Goal: Task Accomplishment & Management: Use online tool/utility

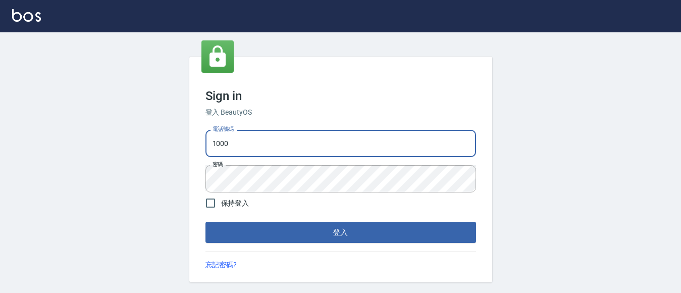
click at [326, 151] on input "1000" at bounding box center [341, 143] width 271 height 27
type input "0228278166"
click at [309, 230] on button "登入" at bounding box center [341, 232] width 271 height 21
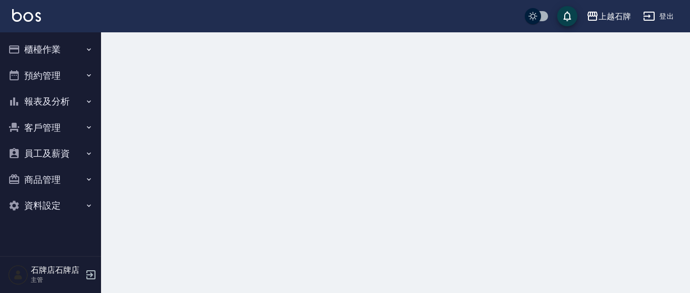
click at [89, 55] on button "櫃檯作業" at bounding box center [50, 49] width 93 height 26
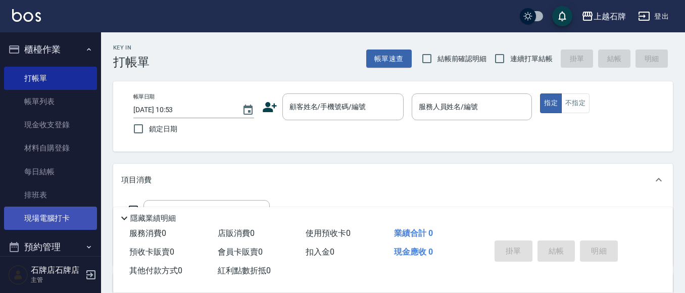
click at [64, 226] on link "現場電腦打卡" at bounding box center [50, 218] width 93 height 23
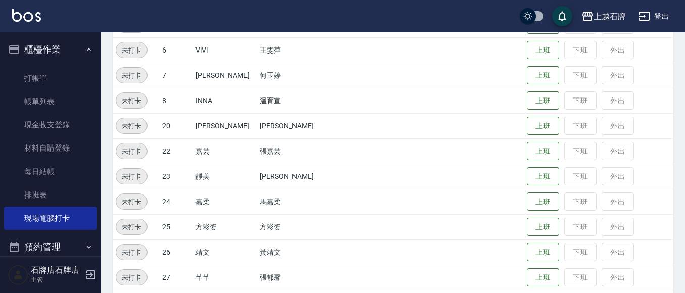
scroll to position [202, 0]
click at [527, 118] on button "上班" at bounding box center [543, 126] width 32 height 18
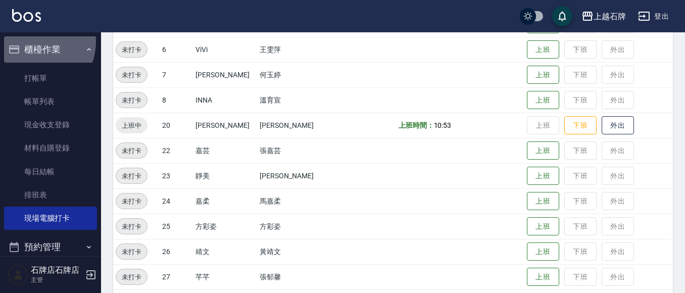
click at [31, 41] on button "櫃檯作業" at bounding box center [50, 49] width 93 height 26
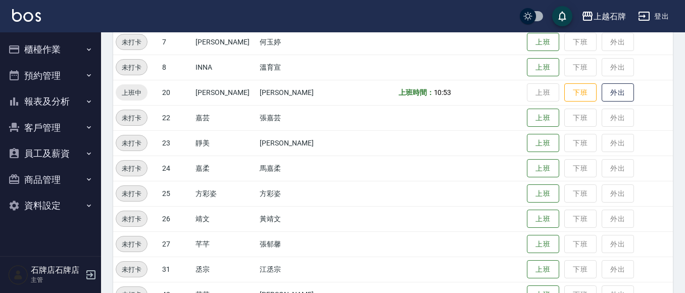
scroll to position [253, 0]
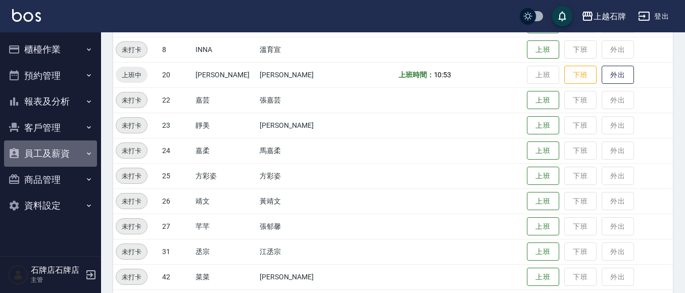
click at [52, 148] on button "員工及薪資" at bounding box center [50, 153] width 93 height 26
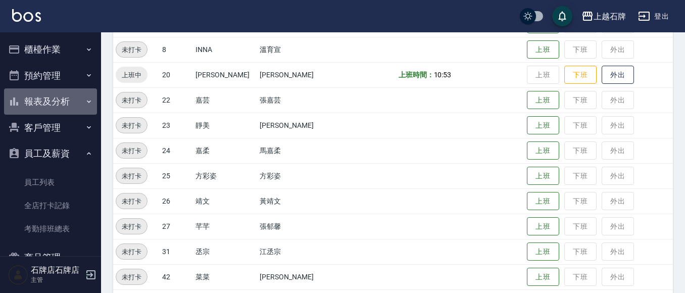
click at [55, 110] on button "報表及分析" at bounding box center [50, 101] width 93 height 26
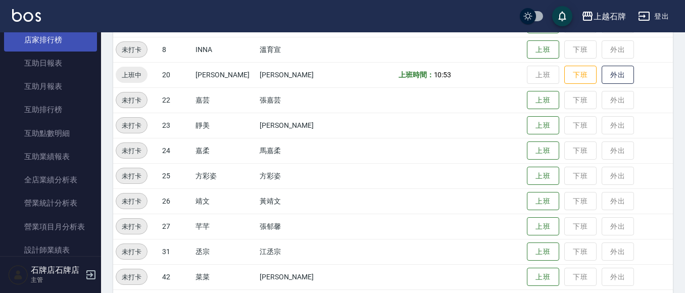
scroll to position [202, 0]
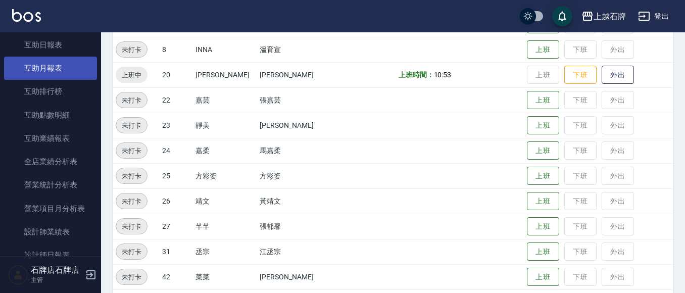
click at [54, 72] on link "互助月報表" at bounding box center [50, 68] width 93 height 23
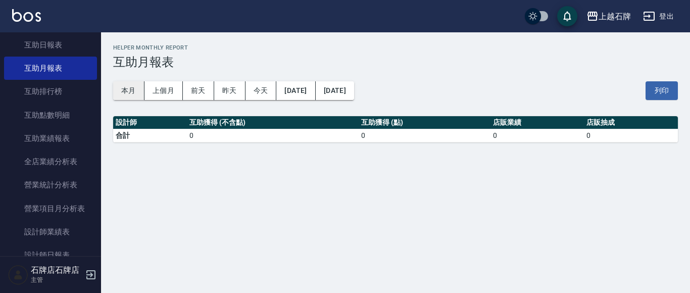
click at [129, 91] on button "本月" at bounding box center [128, 90] width 31 height 19
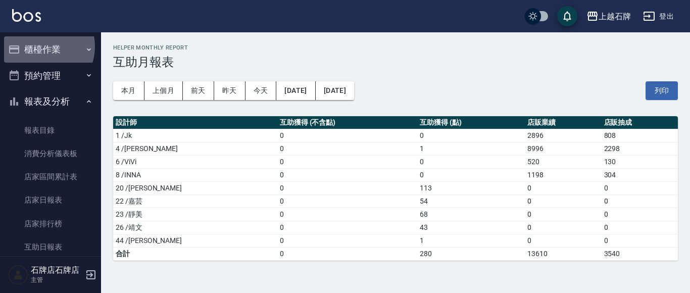
click at [40, 46] on button "櫃檯作業" at bounding box center [50, 49] width 93 height 26
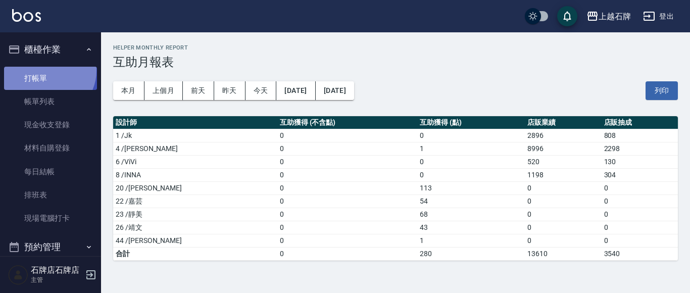
click at [48, 70] on link "打帳單" at bounding box center [50, 78] width 93 height 23
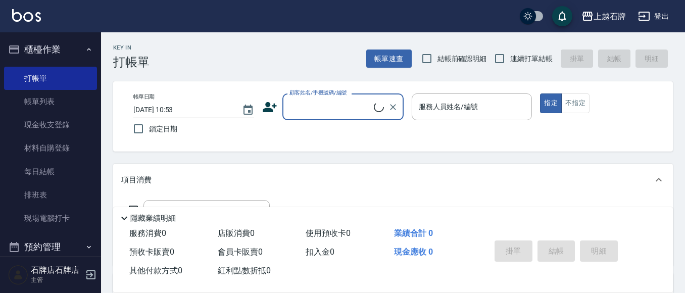
click at [61, 243] on button "預約管理" at bounding box center [50, 247] width 93 height 26
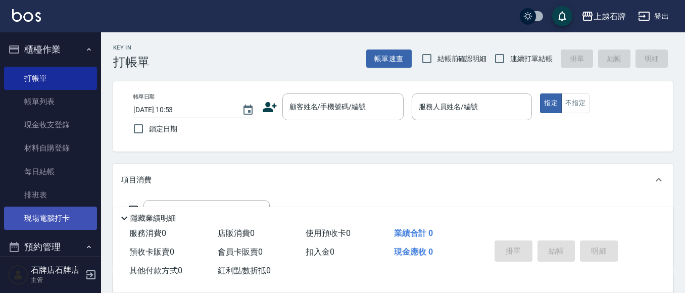
scroll to position [101, 0]
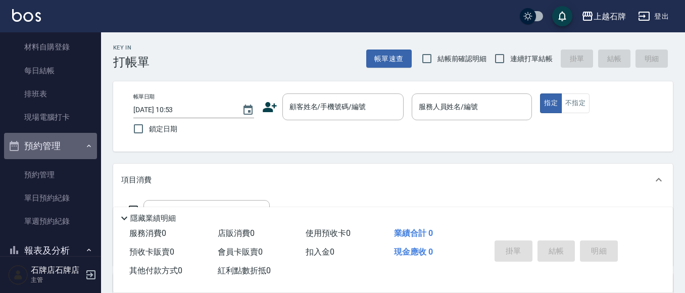
drag, startPoint x: 71, startPoint y: 142, endPoint x: 71, endPoint y: 148, distance: 6.1
click at [71, 142] on button "預約管理" at bounding box center [50, 146] width 93 height 26
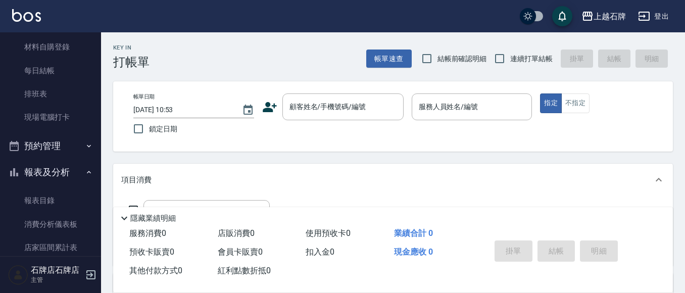
click at [85, 170] on icon "button" at bounding box center [89, 172] width 8 height 8
